Goal: Task Accomplishment & Management: Use online tool/utility

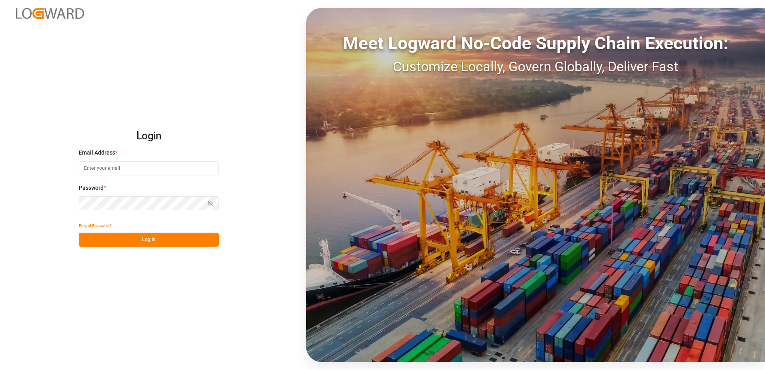
type input "[PERSON_NAME][EMAIL_ADDRESS][DOMAIN_NAME]"
click at [160, 241] on button "Log In" at bounding box center [149, 240] width 140 height 14
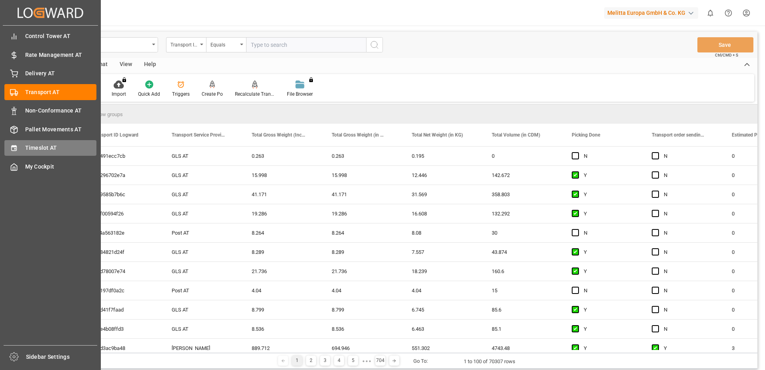
click at [19, 148] on div "Timeslot AT Timeslot AT" at bounding box center [50, 148] width 92 height 16
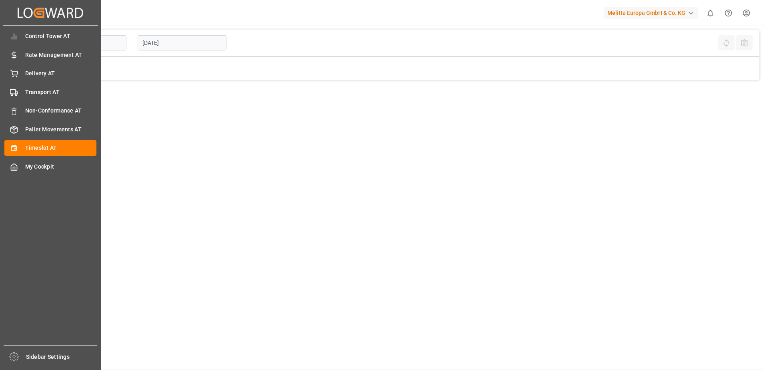
type input "Inbound AT"
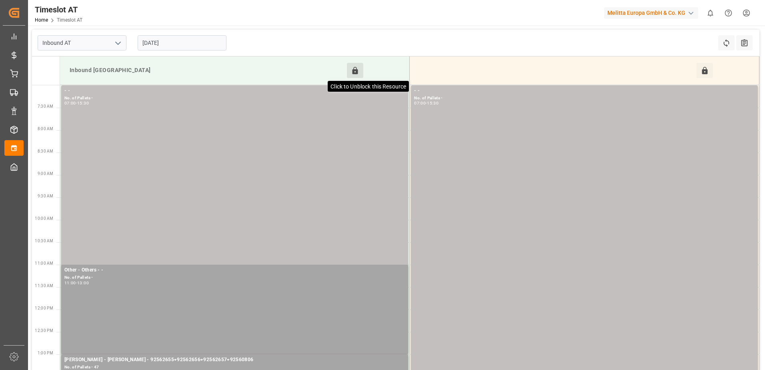
click at [357, 73] on icon at bounding box center [356, 70] width 6 height 7
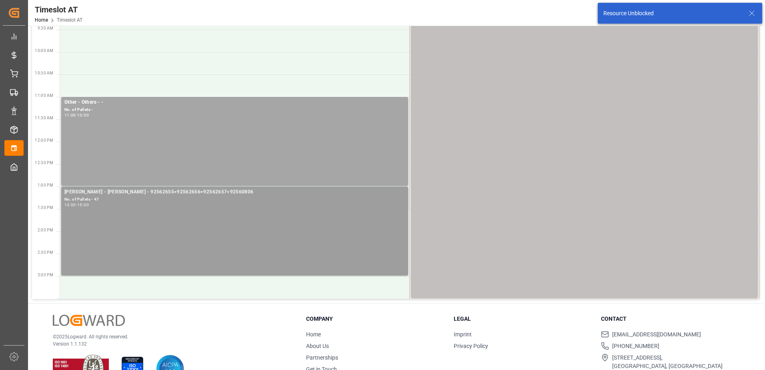
scroll to position [192, 0]
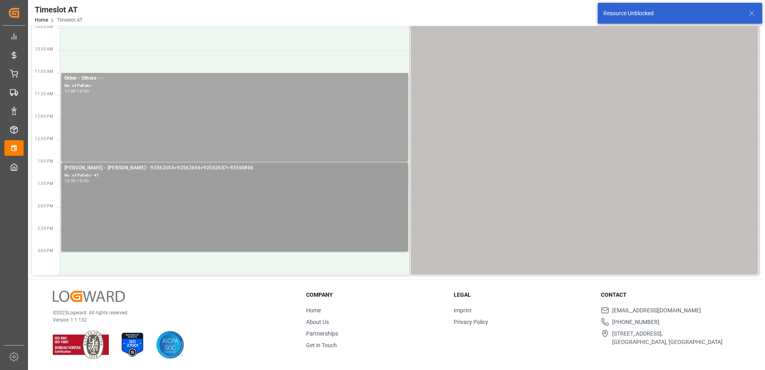
click at [324, 204] on div "[PERSON_NAME] - [PERSON_NAME] - 92562655+92562656+92562657+92560806 No. of Pall…" at bounding box center [234, 207] width 341 height 86
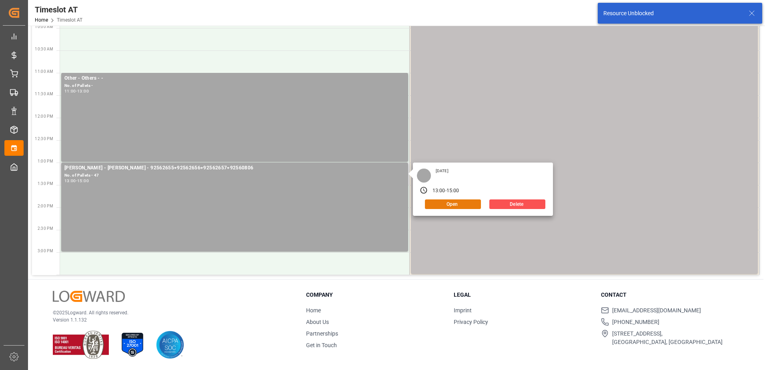
click at [452, 203] on button "Open" at bounding box center [453, 204] width 56 height 10
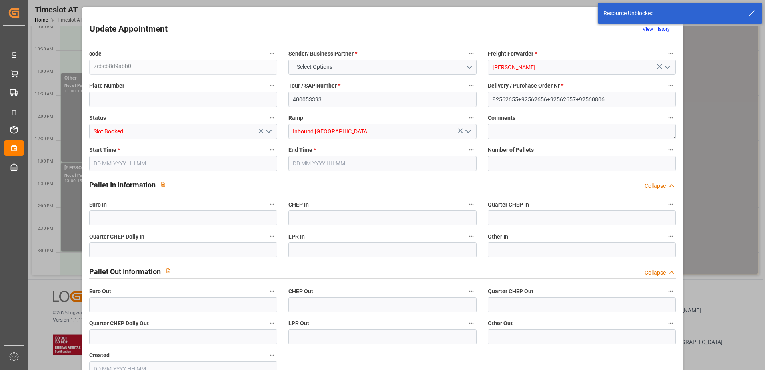
type input "47"
type input "[DATE] 13:00"
type input "[DATE] 15:00"
type input "[DATE] 11:58"
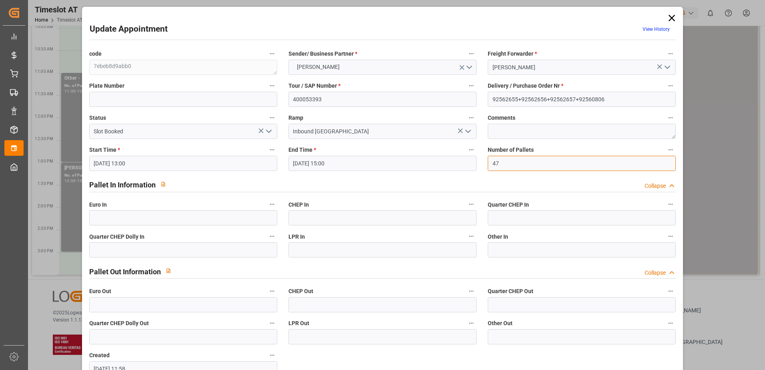
click at [506, 161] on input "47" at bounding box center [582, 163] width 188 height 15
type input "49"
click at [117, 215] on input "text" at bounding box center [183, 217] width 188 height 15
type input "49"
click at [268, 130] on icon "open menu" at bounding box center [269, 132] width 10 height 10
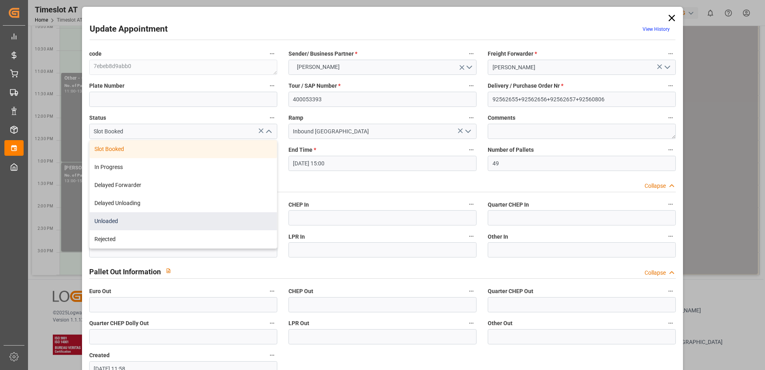
click at [188, 221] on div "Unloaded" at bounding box center [183, 221] width 187 height 18
type input "Unloaded"
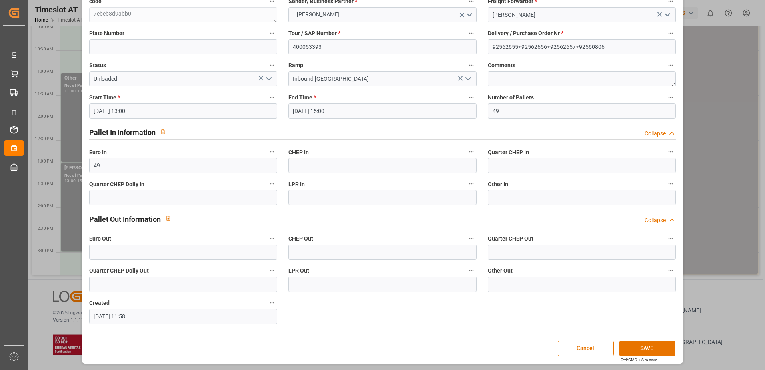
scroll to position [53, 0]
click at [640, 348] on button "SAVE" at bounding box center [648, 347] width 56 height 15
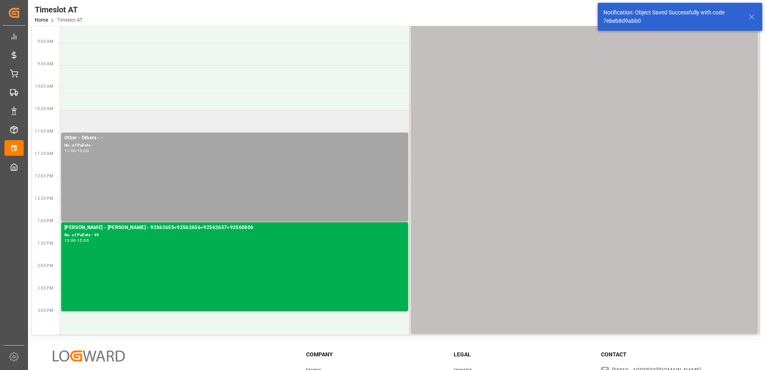
scroll to position [0, 0]
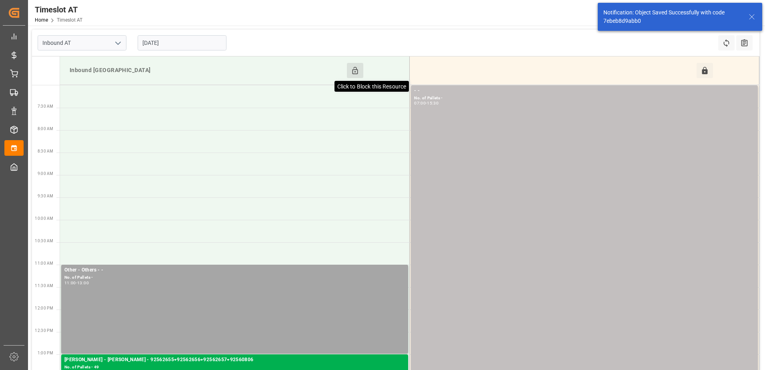
click at [354, 73] on icon at bounding box center [355, 70] width 8 height 8
